Goal: Information Seeking & Learning: Learn about a topic

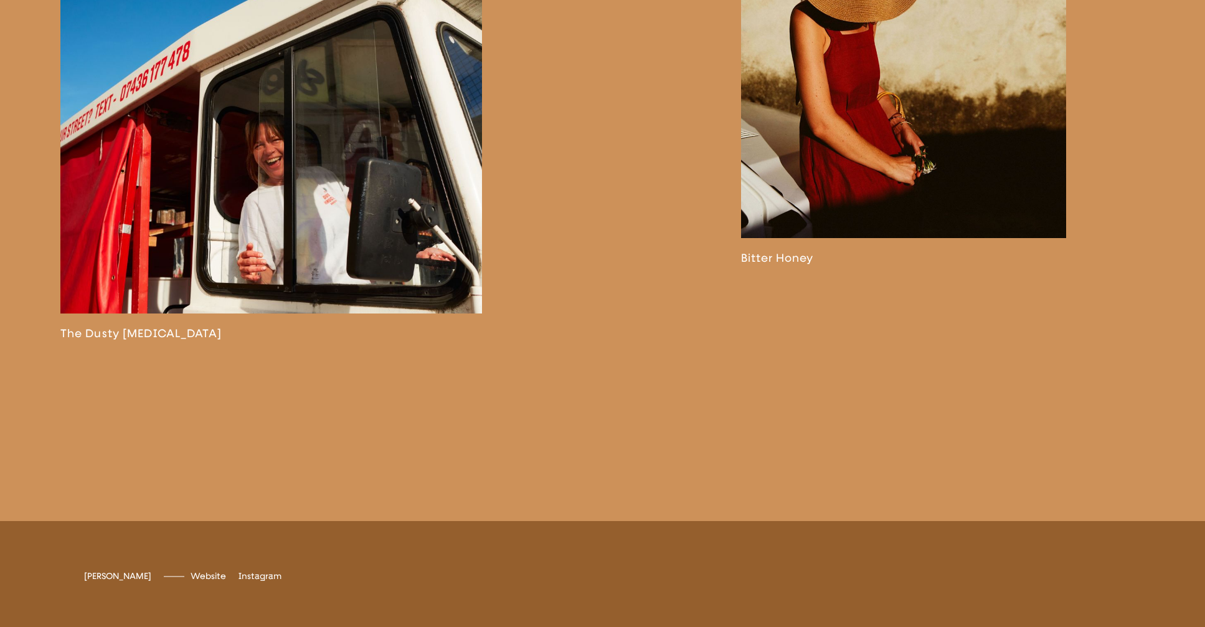
scroll to position [3087, 0]
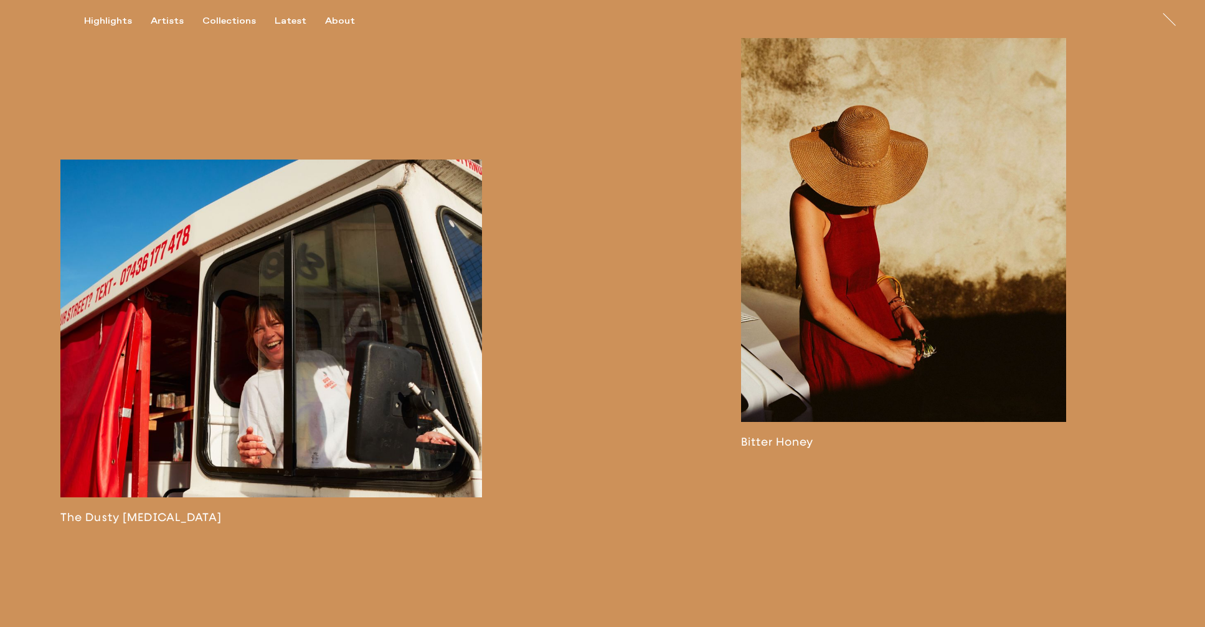
click at [323, 391] on link at bounding box center [271, 341] width 422 height 364
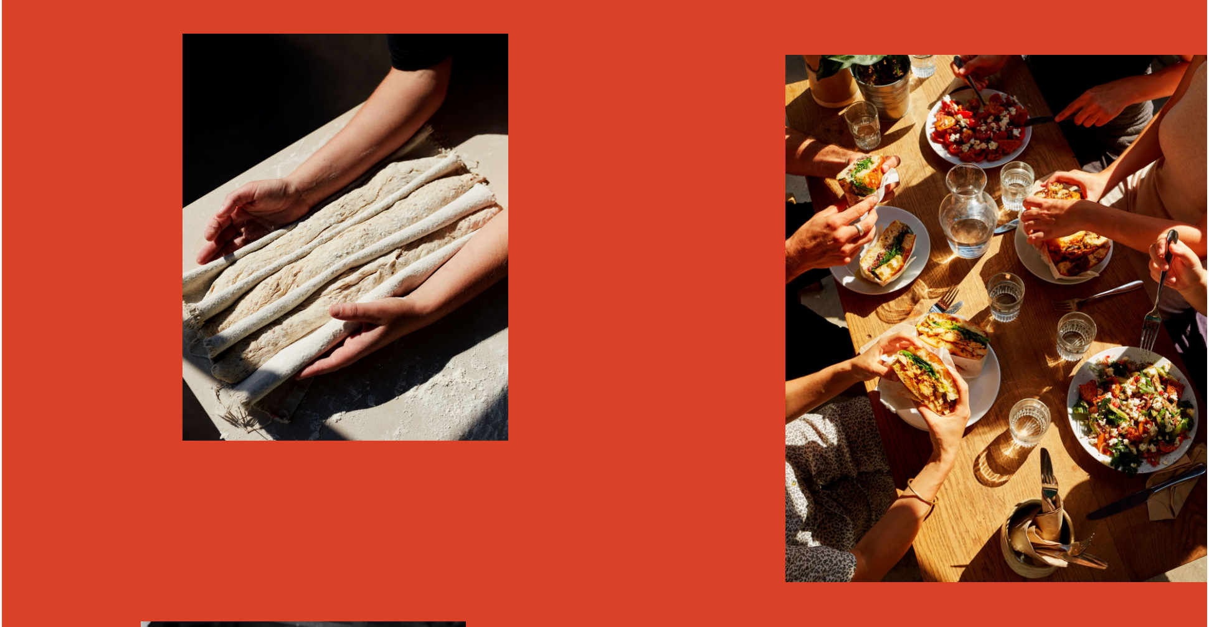
scroll to position [2774, 0]
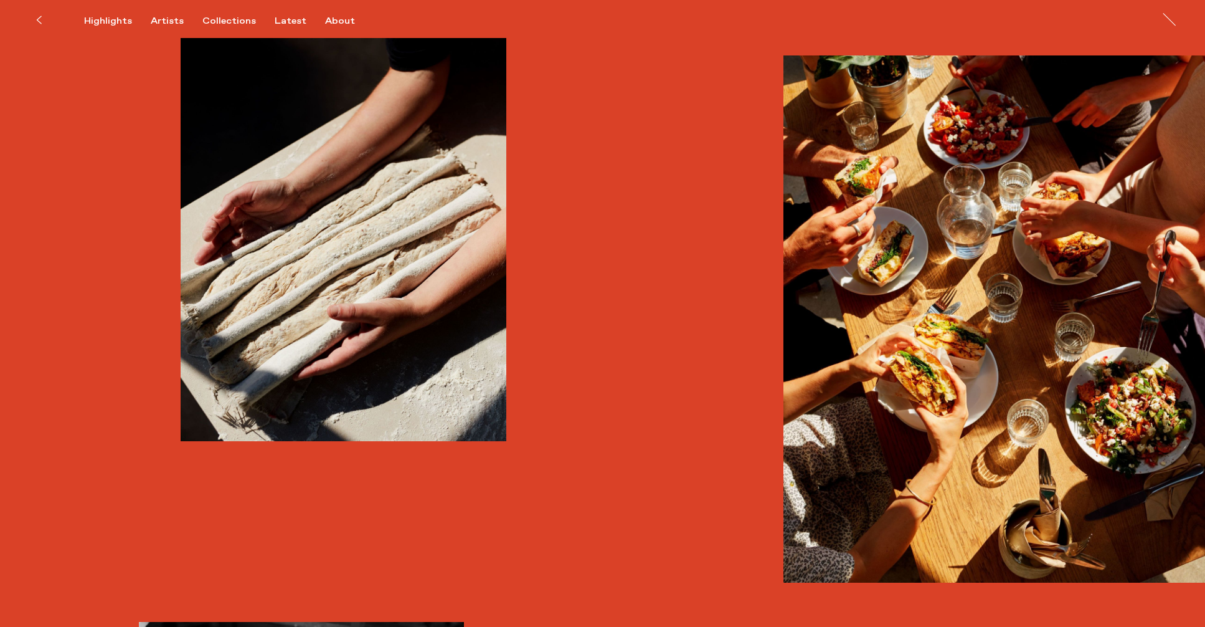
click at [951, 313] on img "button" at bounding box center [995, 319] width 422 height 528
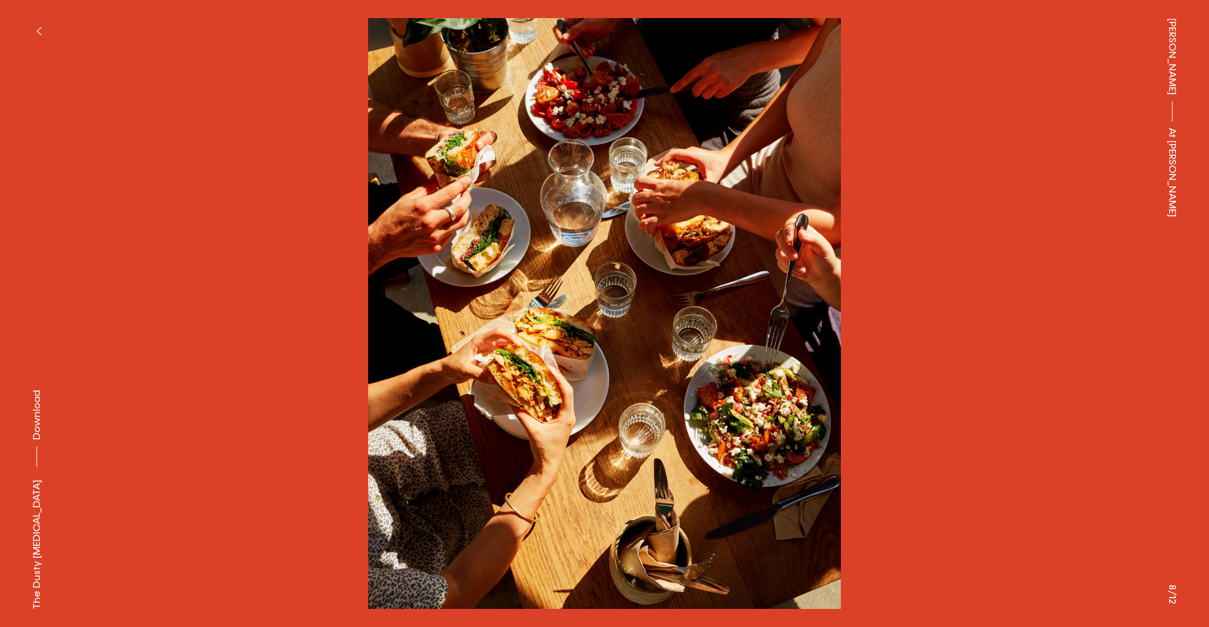
click at [897, 313] on img at bounding box center [604, 313] width 1085 height 591
click at [952, 312] on button at bounding box center [907, 156] width 605 height 313
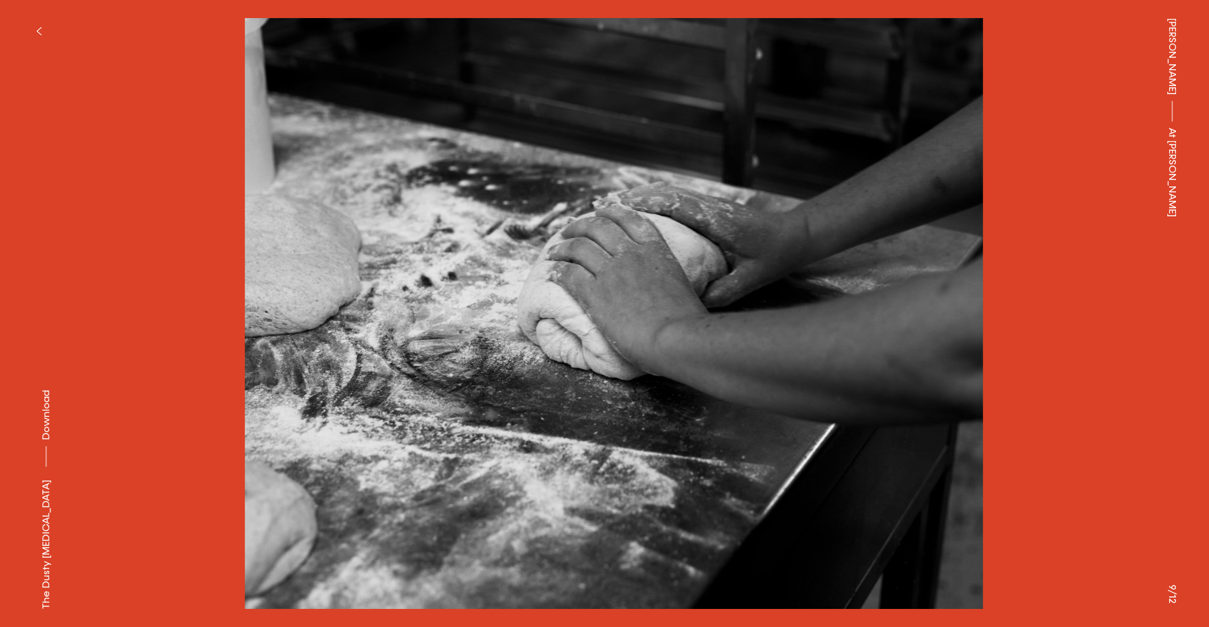
click at [975, 332] on img at bounding box center [614, 313] width 1085 height 591
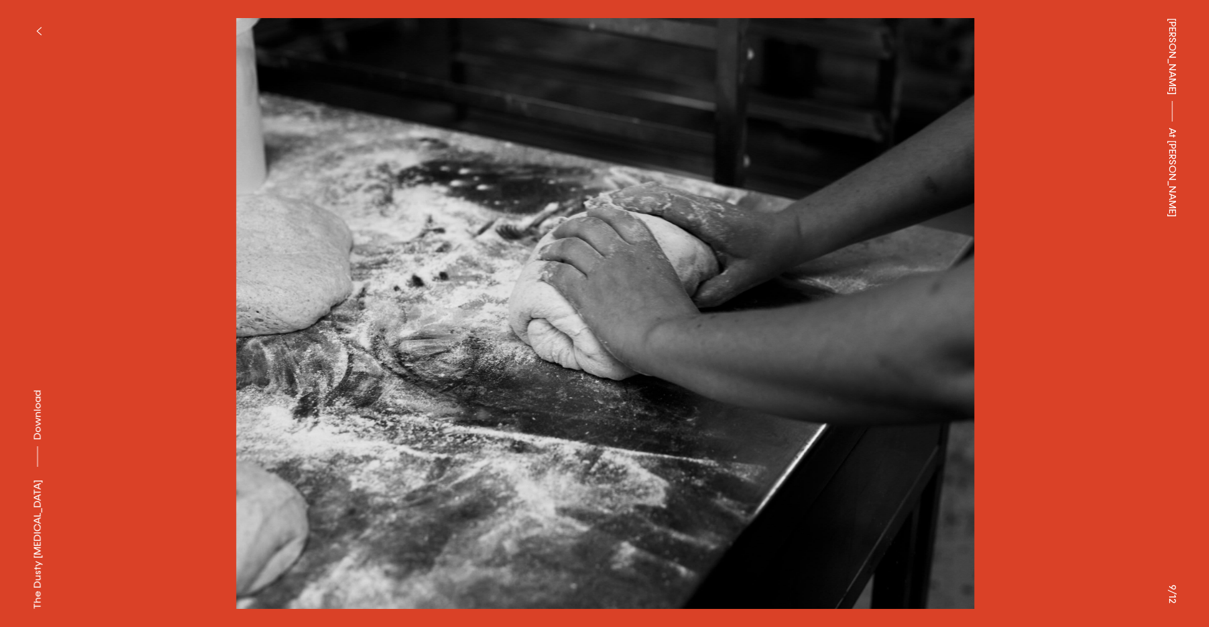
click at [975, 332] on img at bounding box center [605, 313] width 1085 height 591
click at [1100, 393] on img at bounding box center [604, 313] width 1085 height 591
click at [37, 28] on icon "button" at bounding box center [39, 31] width 6 height 10
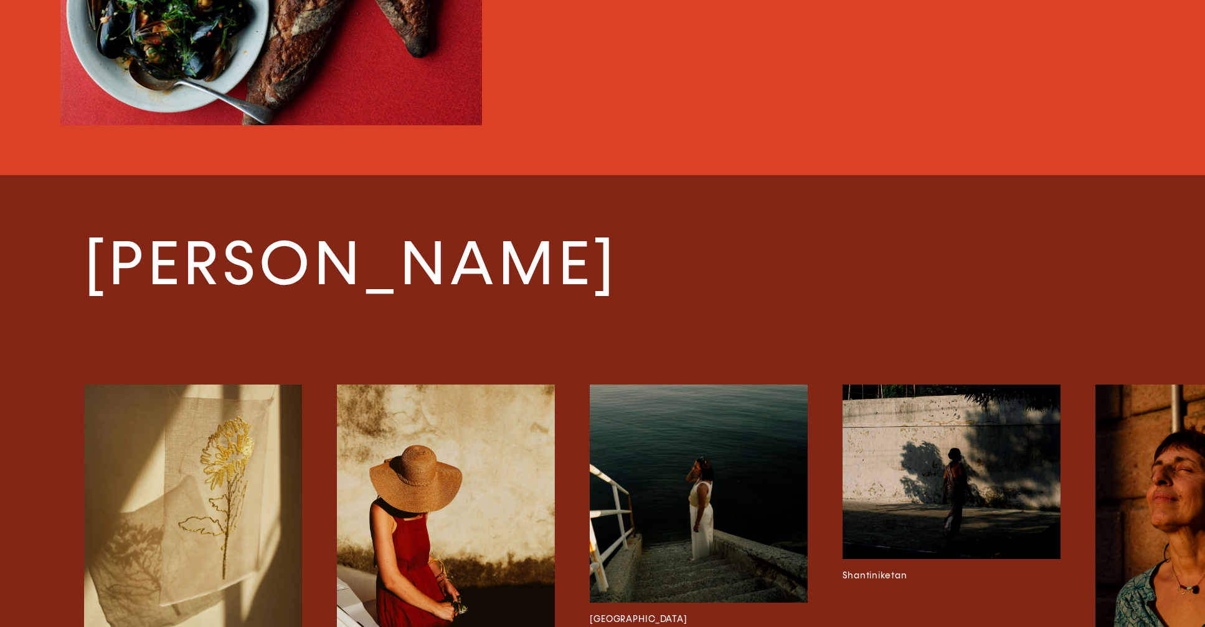
scroll to position [4461, 0]
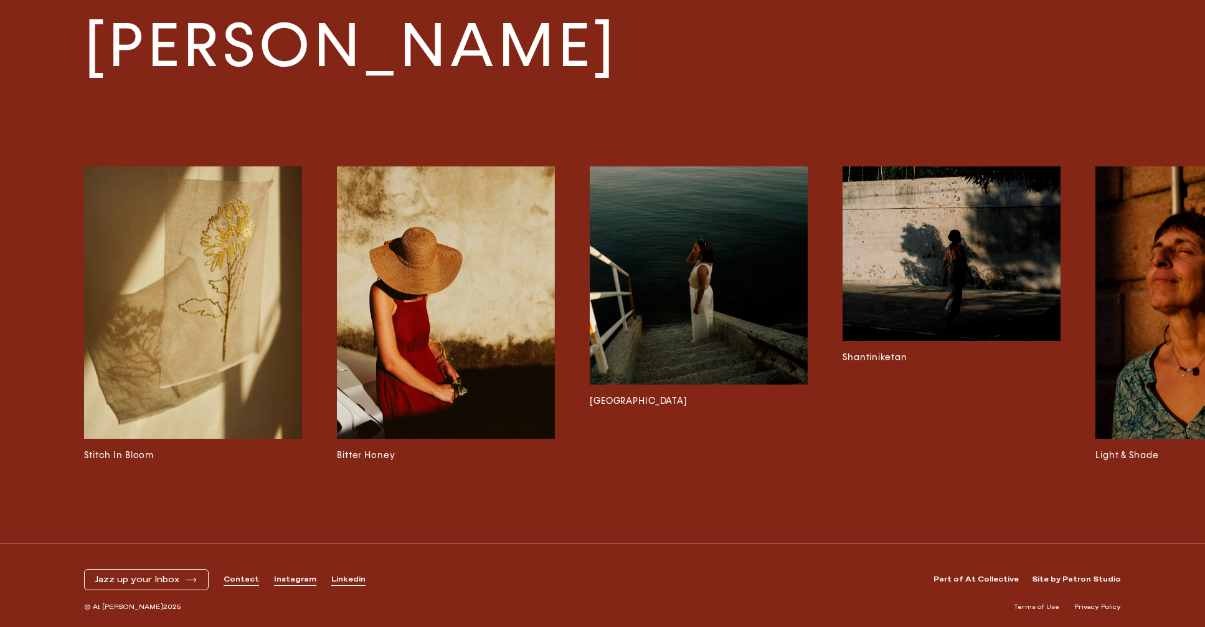
click at [477, 290] on img at bounding box center [446, 302] width 218 height 273
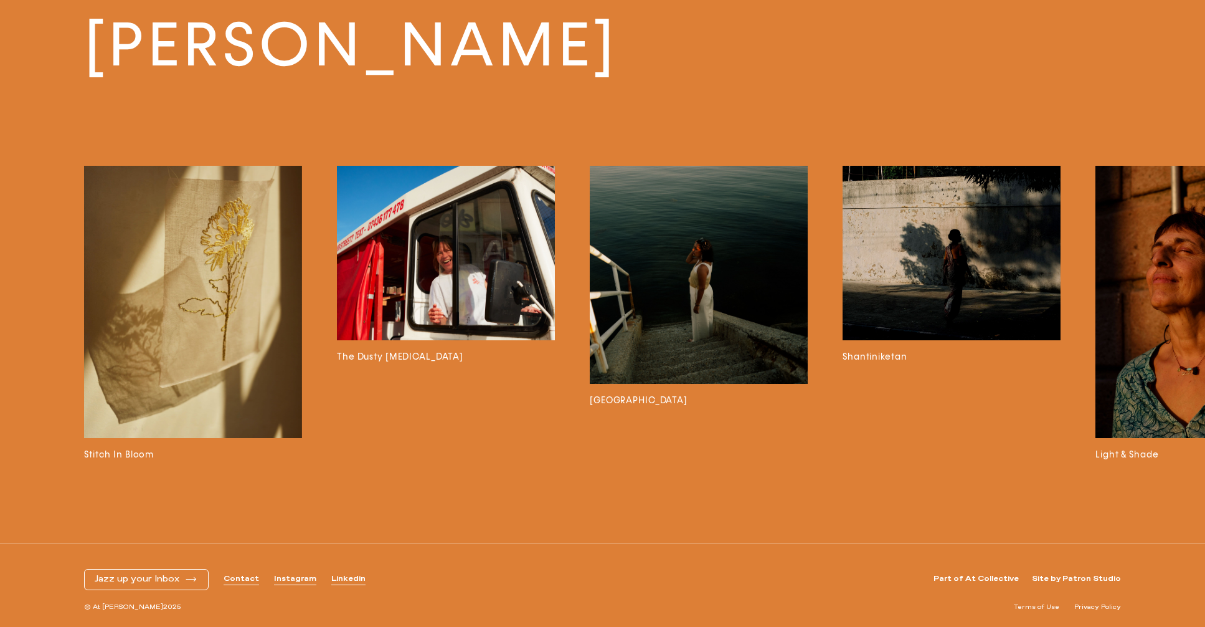
scroll to position [4410, 0]
click at [701, 305] on img at bounding box center [699, 275] width 218 height 218
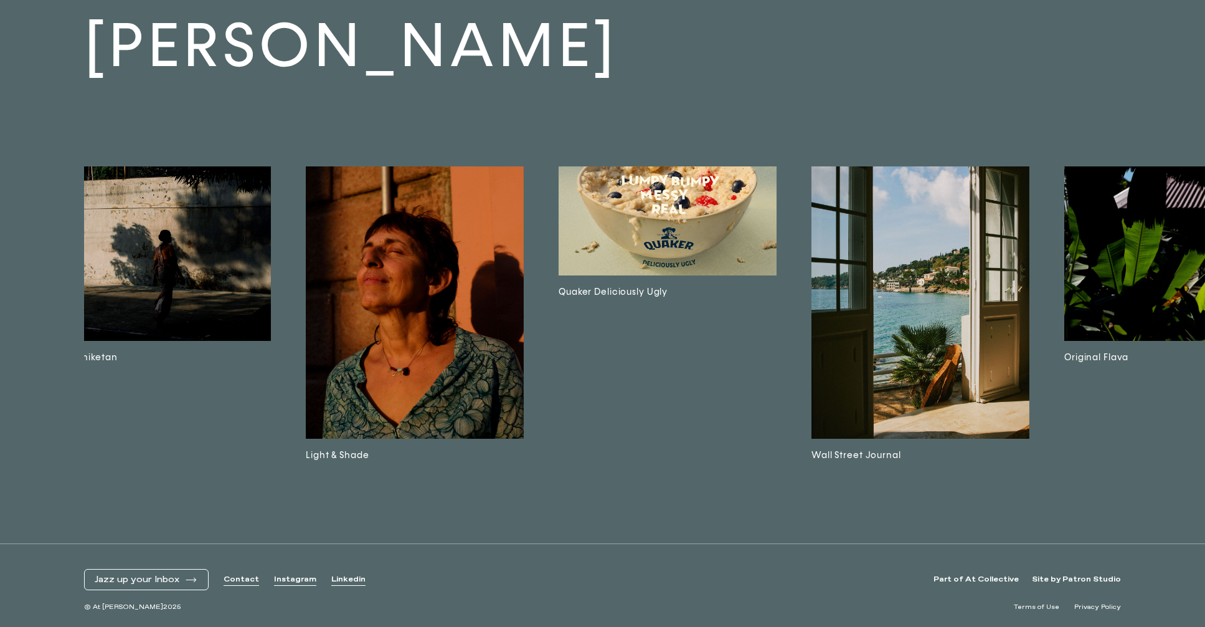
scroll to position [0, 799]
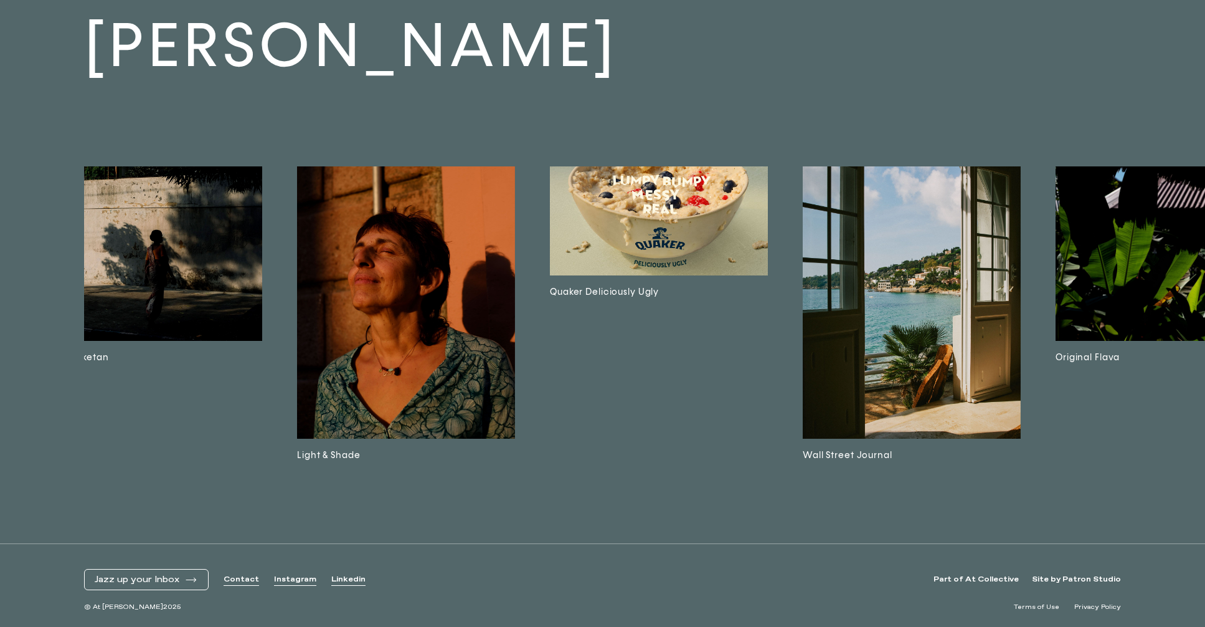
click at [426, 328] on img at bounding box center [406, 302] width 218 height 272
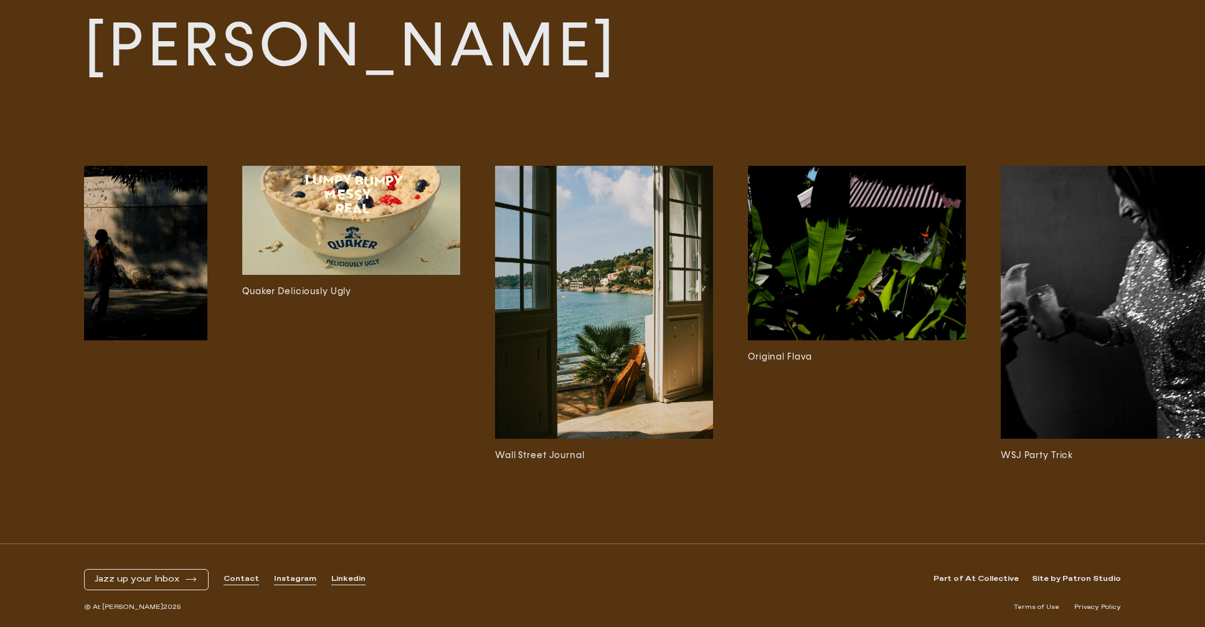
scroll to position [0, 1373]
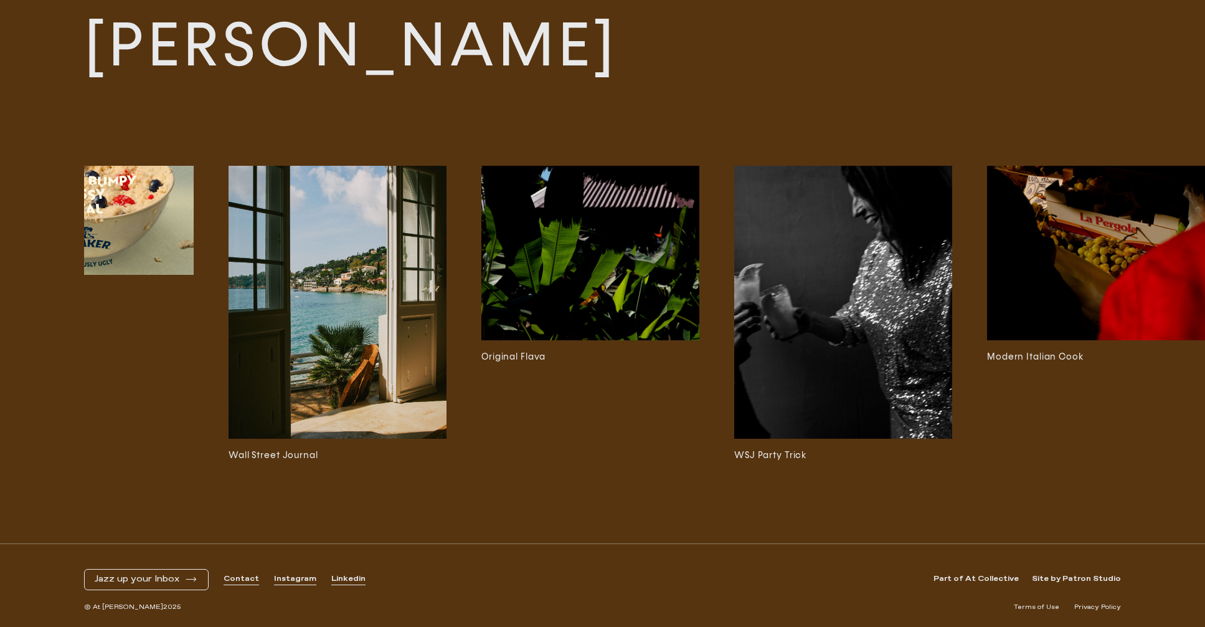
click at [640, 262] on img at bounding box center [591, 253] width 218 height 174
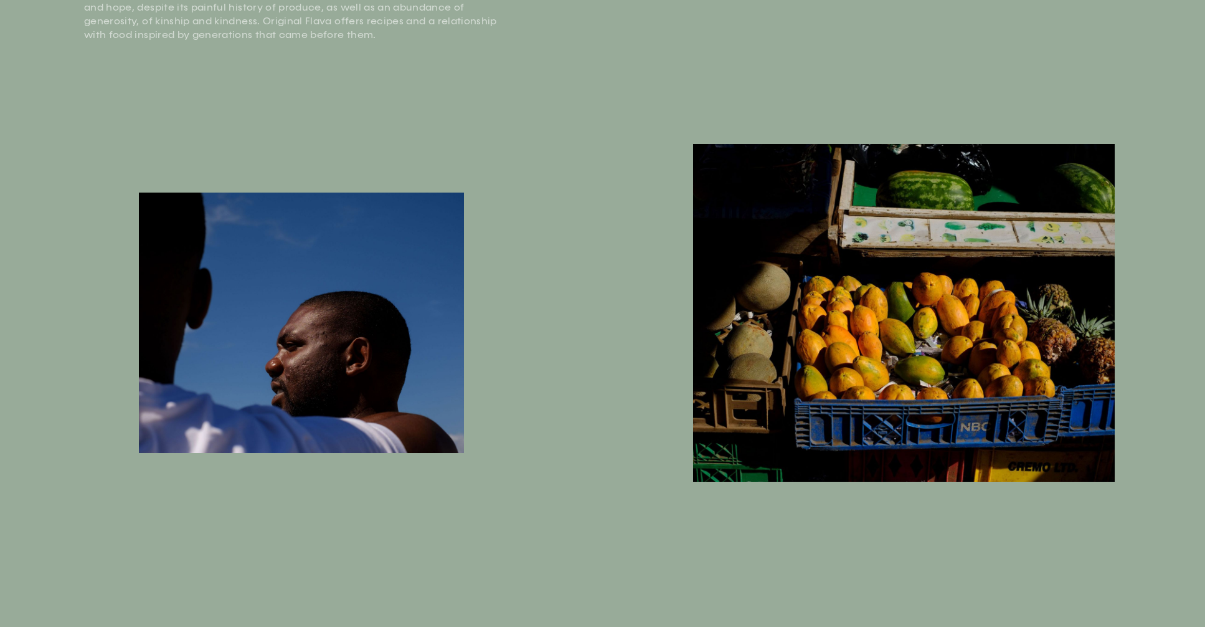
scroll to position [505, 0]
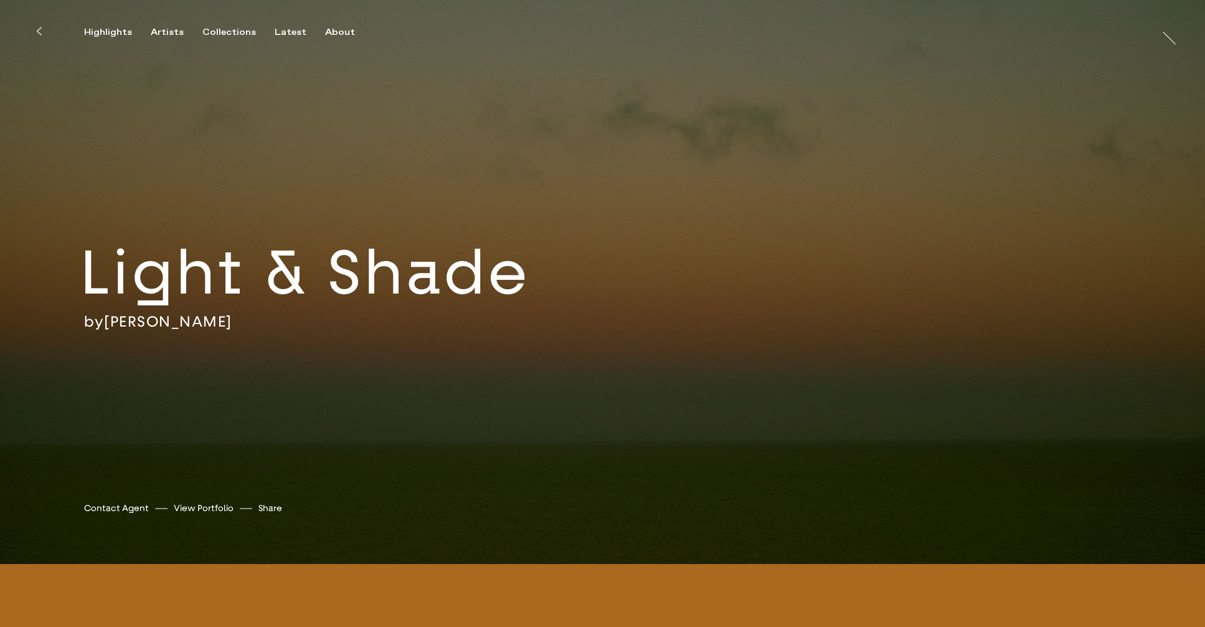
click at [34, 17] on button at bounding box center [38, 30] width 27 height 27
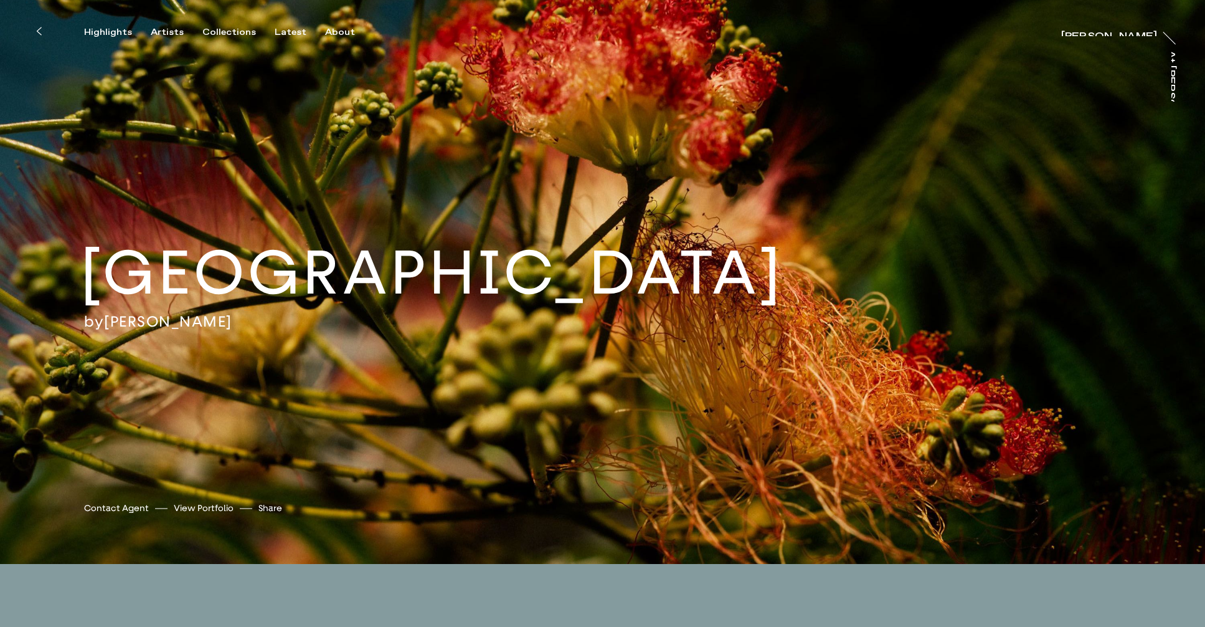
click at [34, 27] on button at bounding box center [38, 30] width 27 height 27
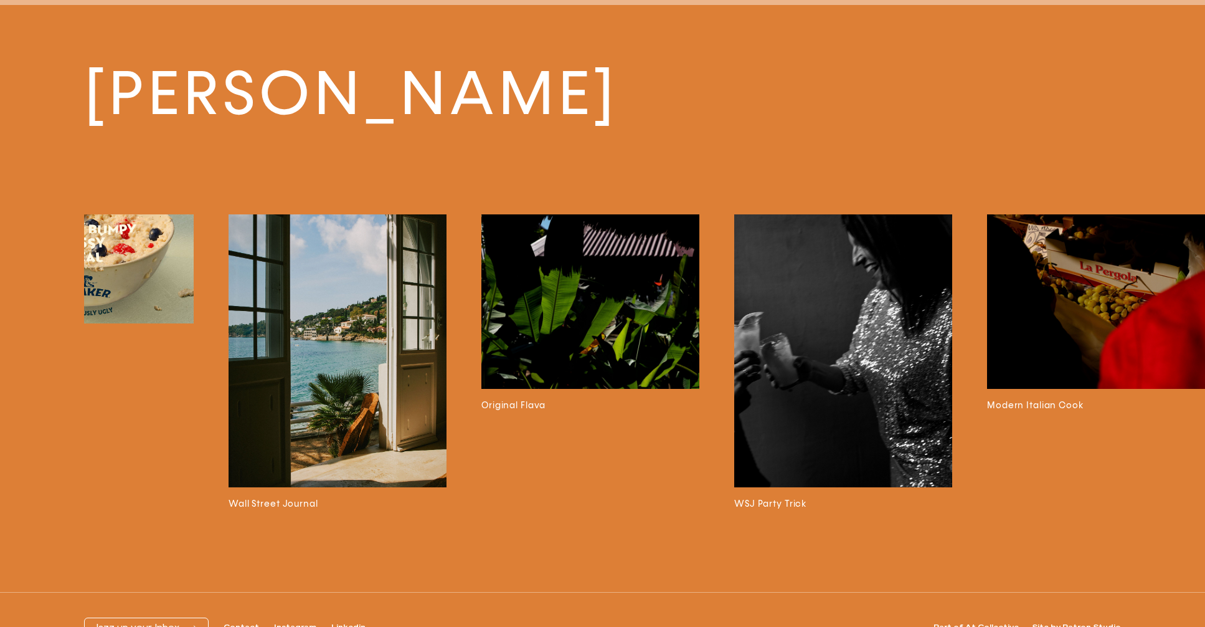
scroll to position [4410, 0]
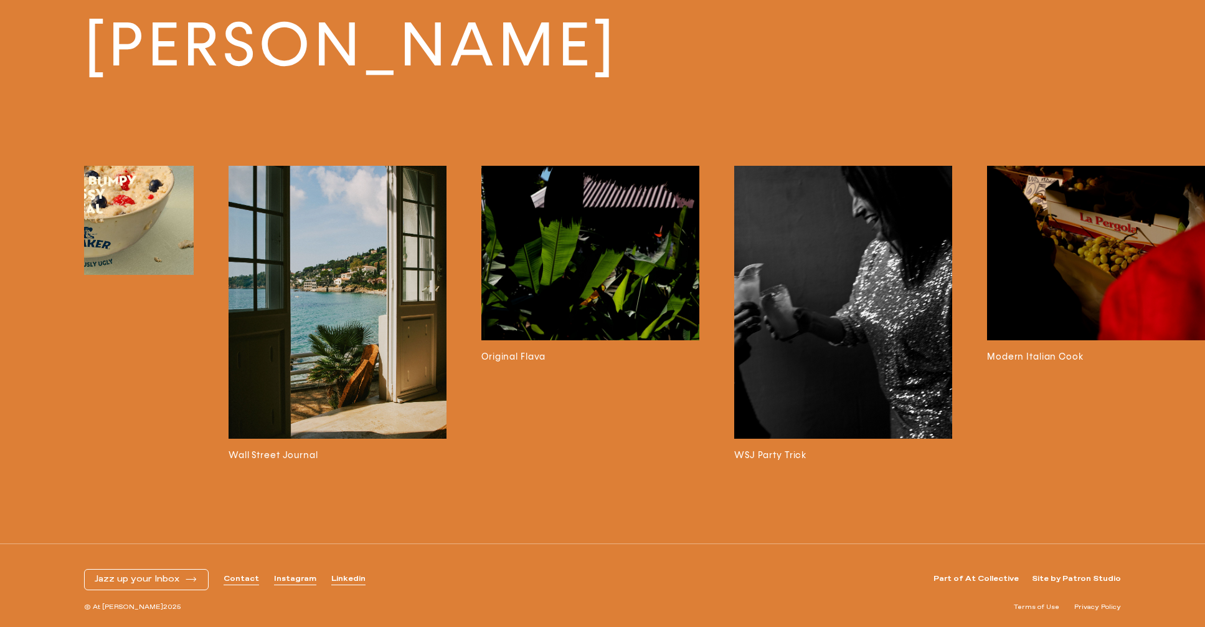
drag, startPoint x: 743, startPoint y: 494, endPoint x: 804, endPoint y: 493, distance: 60.4
click at [804, 493] on div "[PERSON_NAME] Stitch In Bloom The Dusty [MEDICAL_DATA] Galicia Shantiniketan Li…" at bounding box center [602, 249] width 1205 height 587
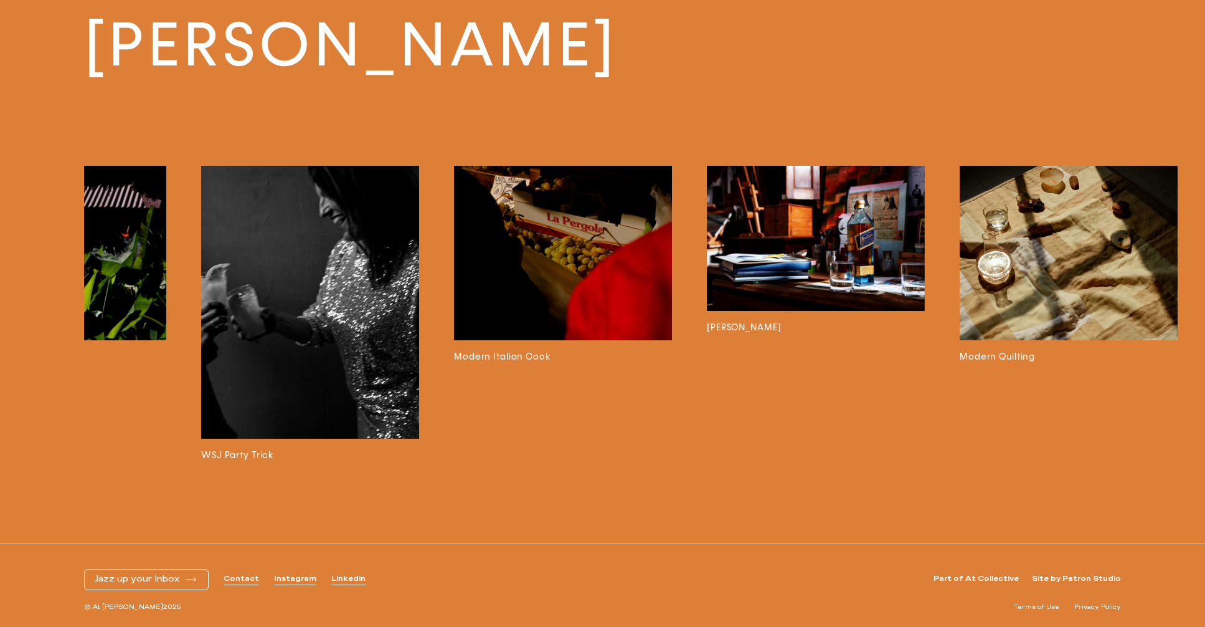
scroll to position [0, 1963]
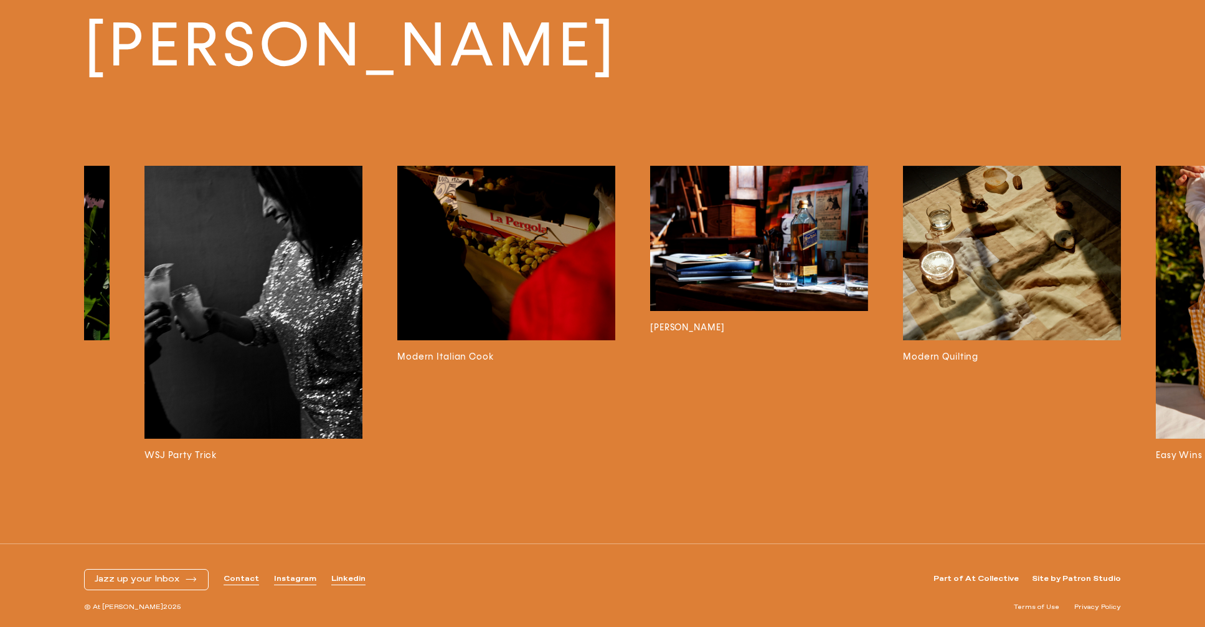
click at [275, 313] on img at bounding box center [254, 302] width 218 height 273
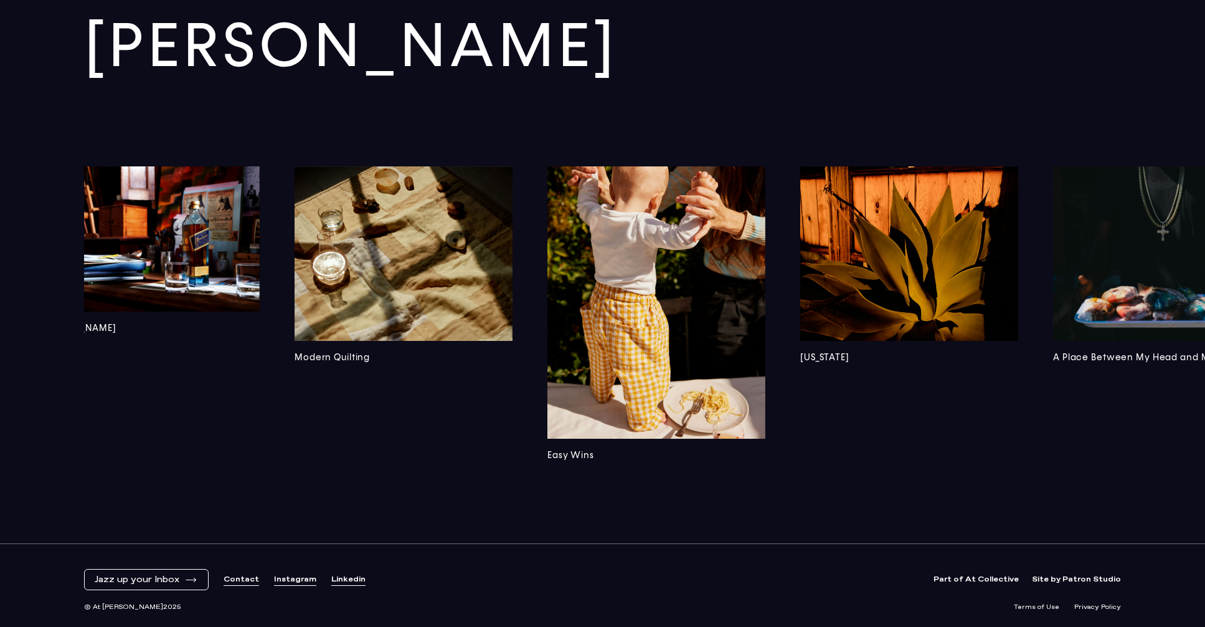
scroll to position [0, 2572]
click at [688, 285] on img at bounding box center [656, 302] width 218 height 273
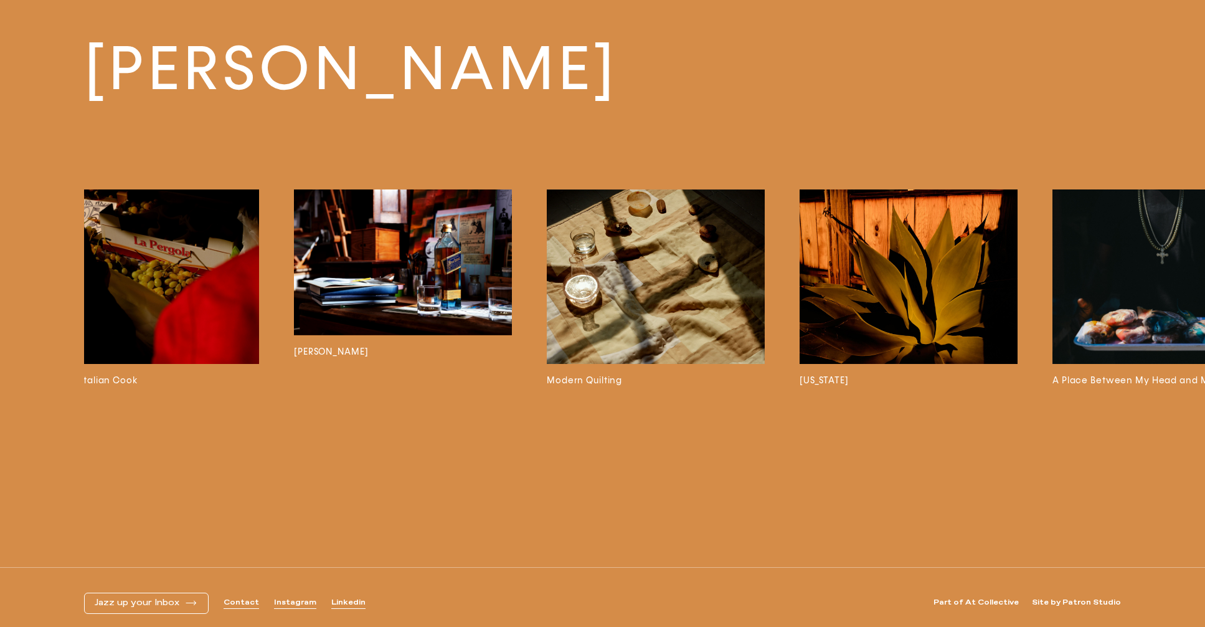
scroll to position [0, 2672]
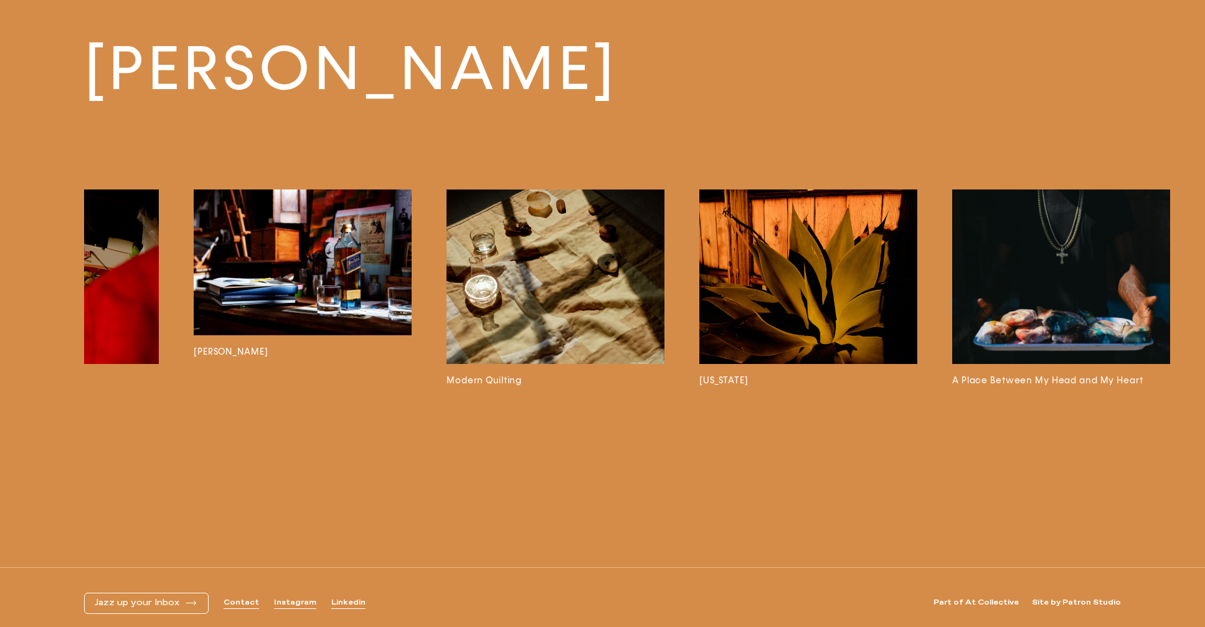
click at [805, 278] on img at bounding box center [809, 276] width 218 height 174
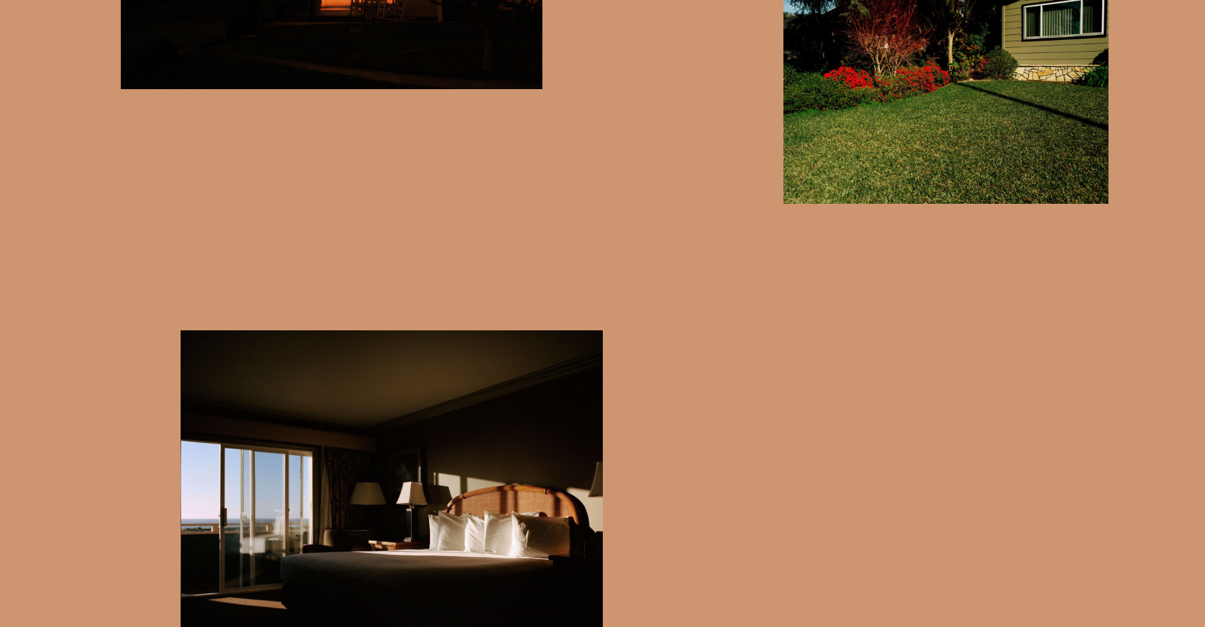
scroll to position [4924, 0]
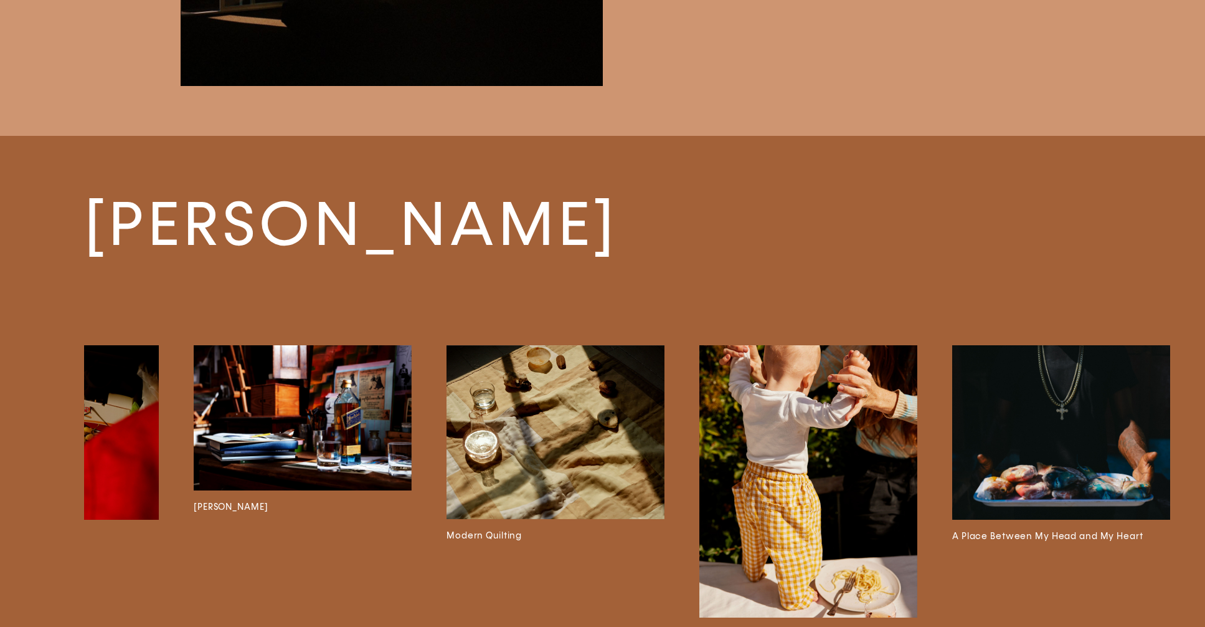
click at [671, 475] on div "Stitch In Bloom The Dusty [MEDICAL_DATA] Bitter Honey Galicia Shantiniketan Lig…" at bounding box center [662, 509] width 1156 height 328
click at [558, 470] on img at bounding box center [556, 432] width 218 height 174
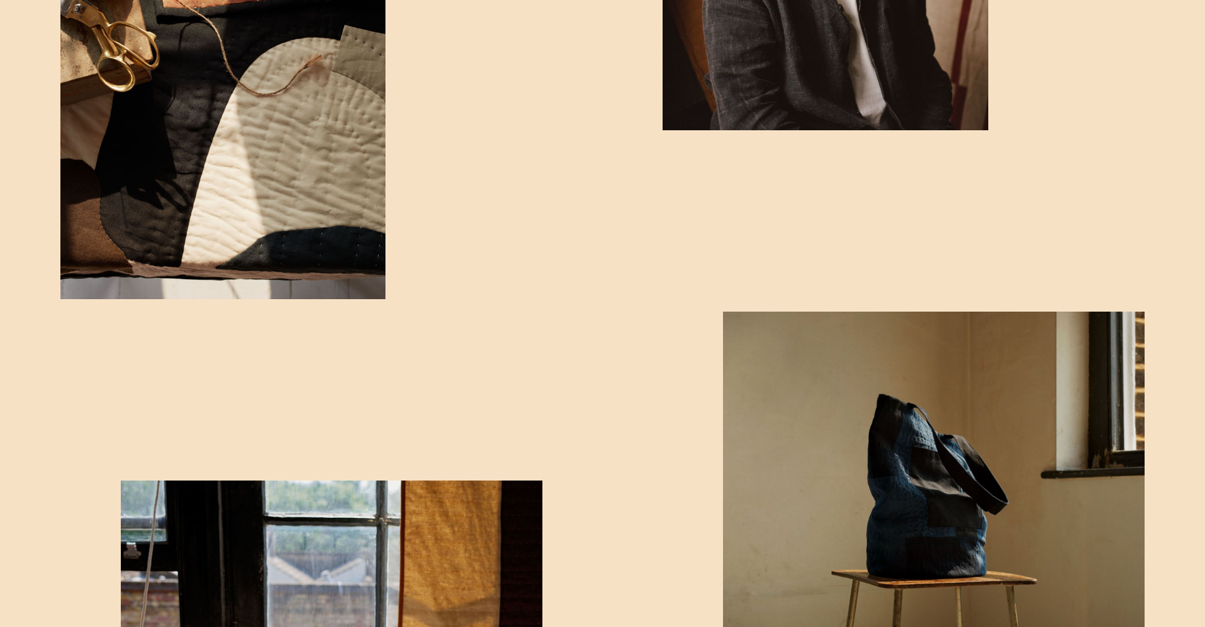
scroll to position [2399, 0]
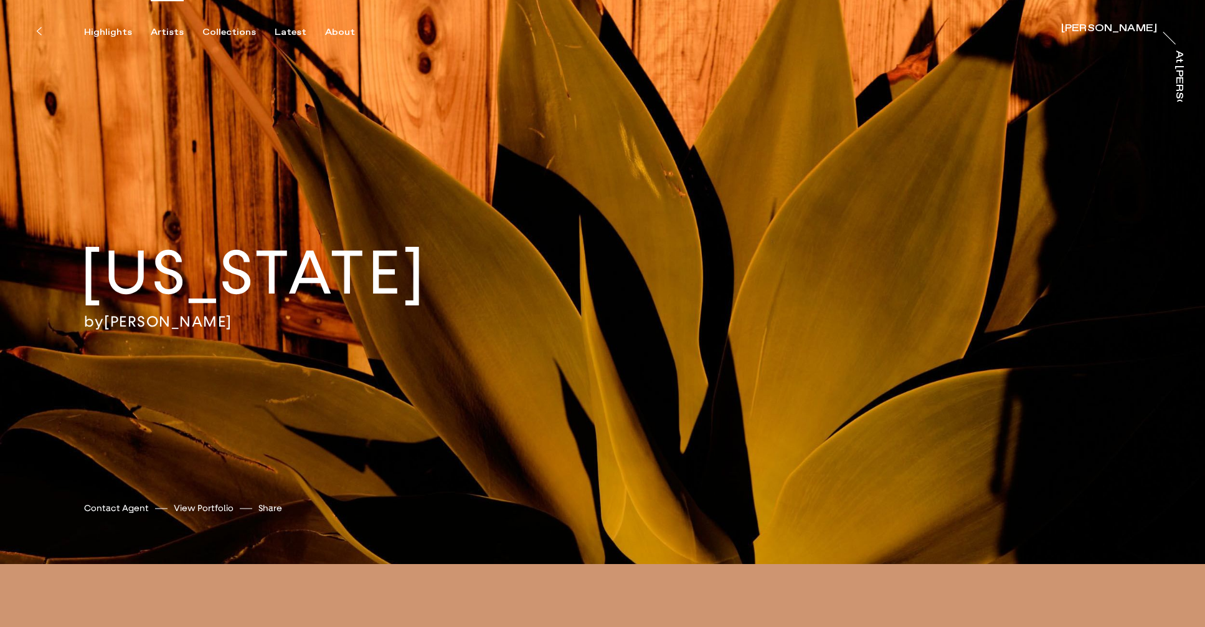
click at [154, 33] on div "Artists" at bounding box center [167, 32] width 33 height 11
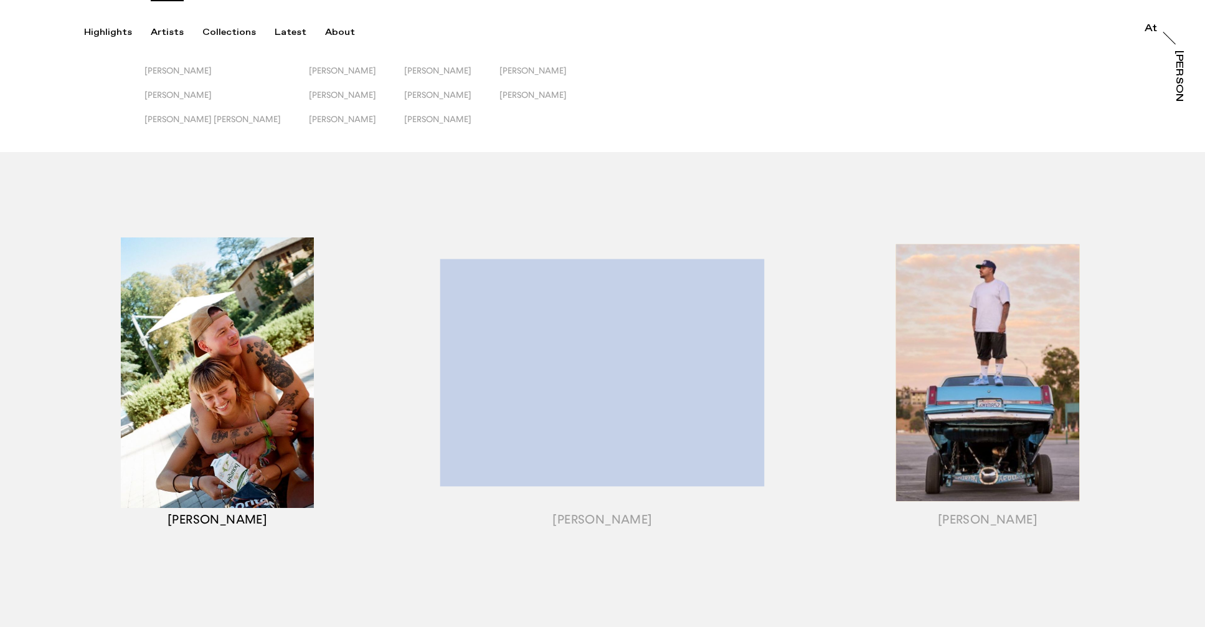
click at [244, 327] on div "button" at bounding box center [217, 388] width 385 height 389
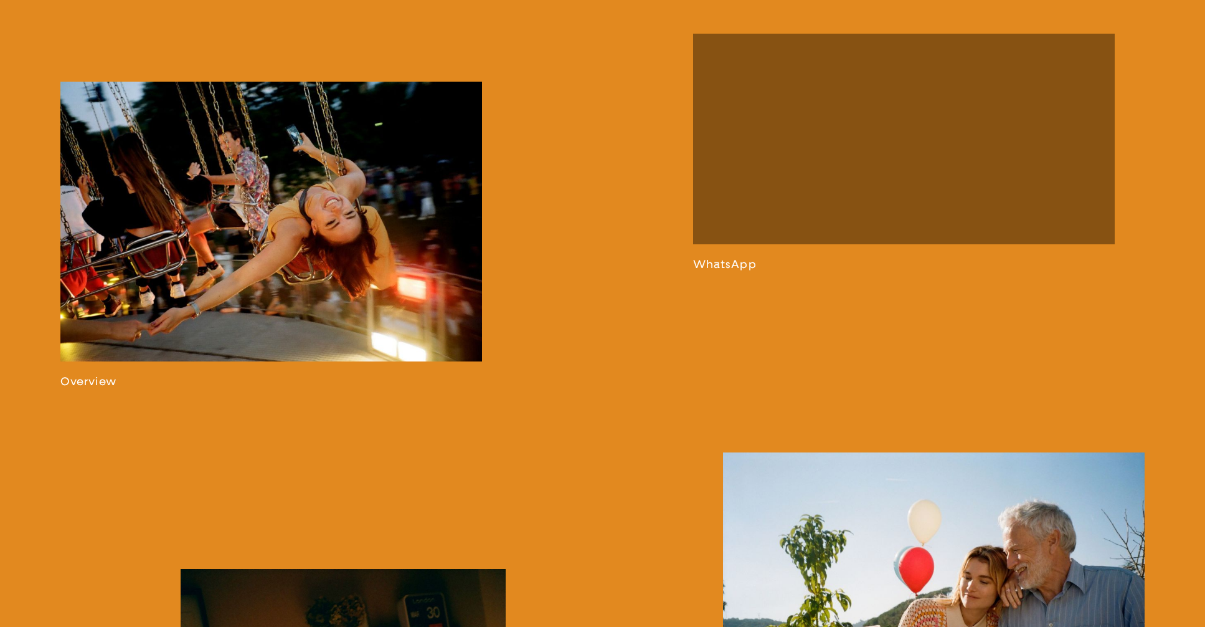
scroll to position [878, 0]
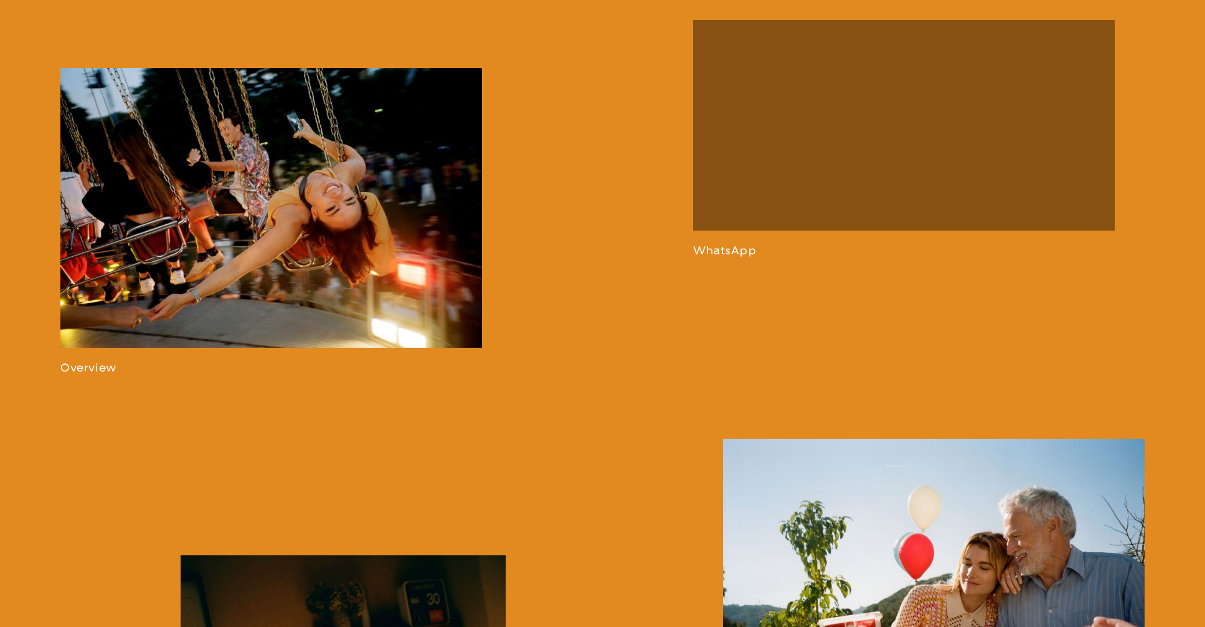
click at [288, 245] on link at bounding box center [271, 221] width 422 height 306
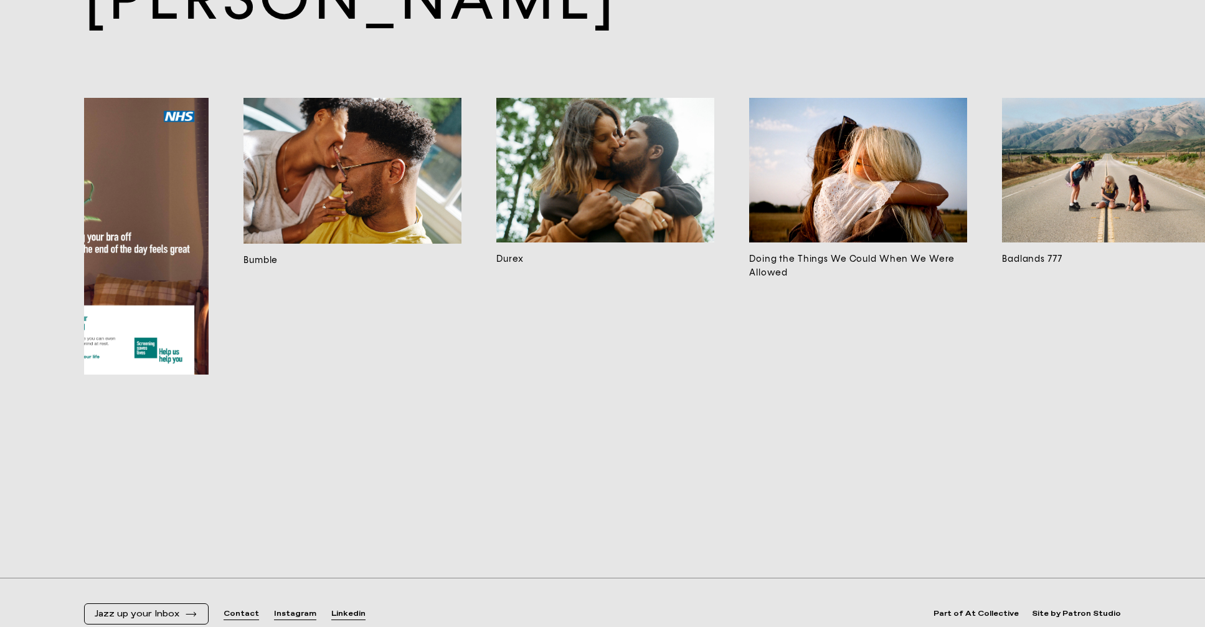
scroll to position [0, 1404]
